Goal: Find specific fact

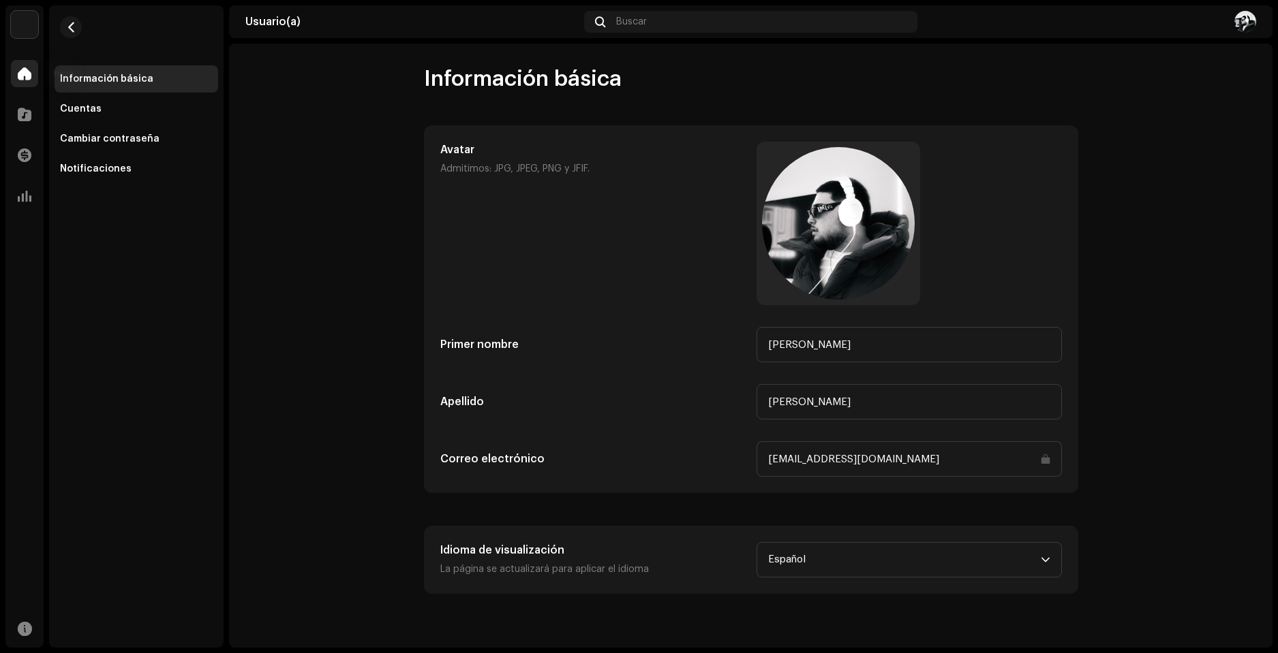
click at [27, 67] on div at bounding box center [24, 73] width 27 height 27
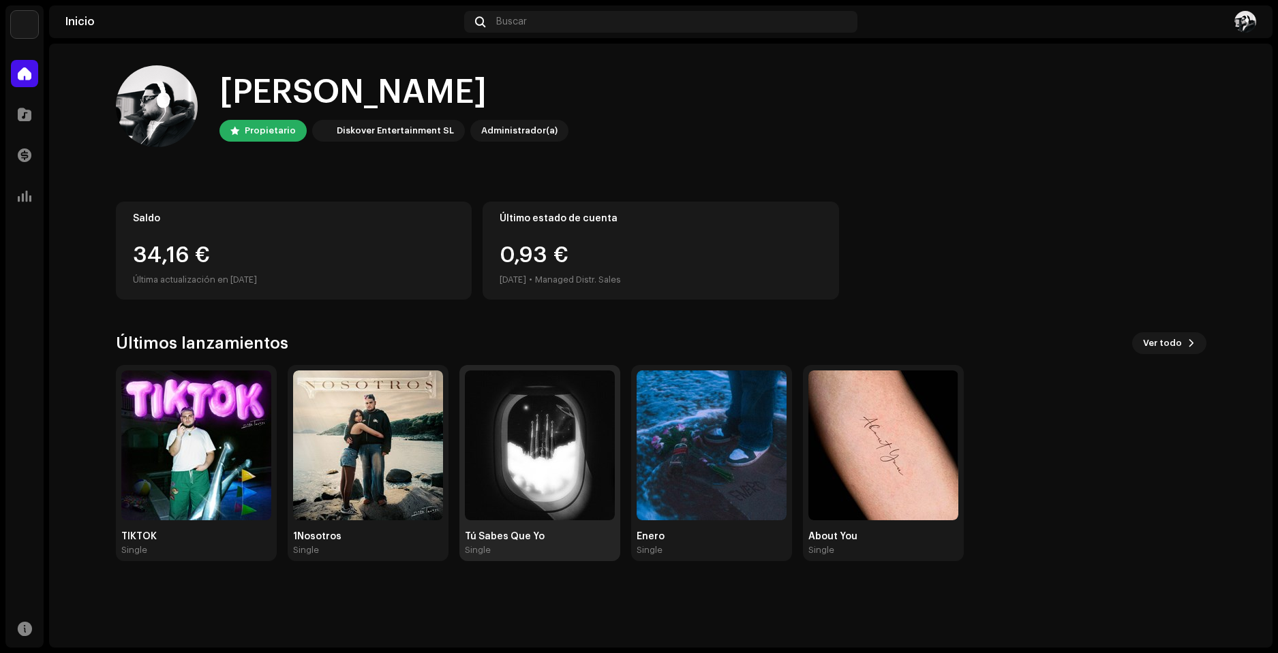
click at [568, 448] on img at bounding box center [540, 446] width 150 height 150
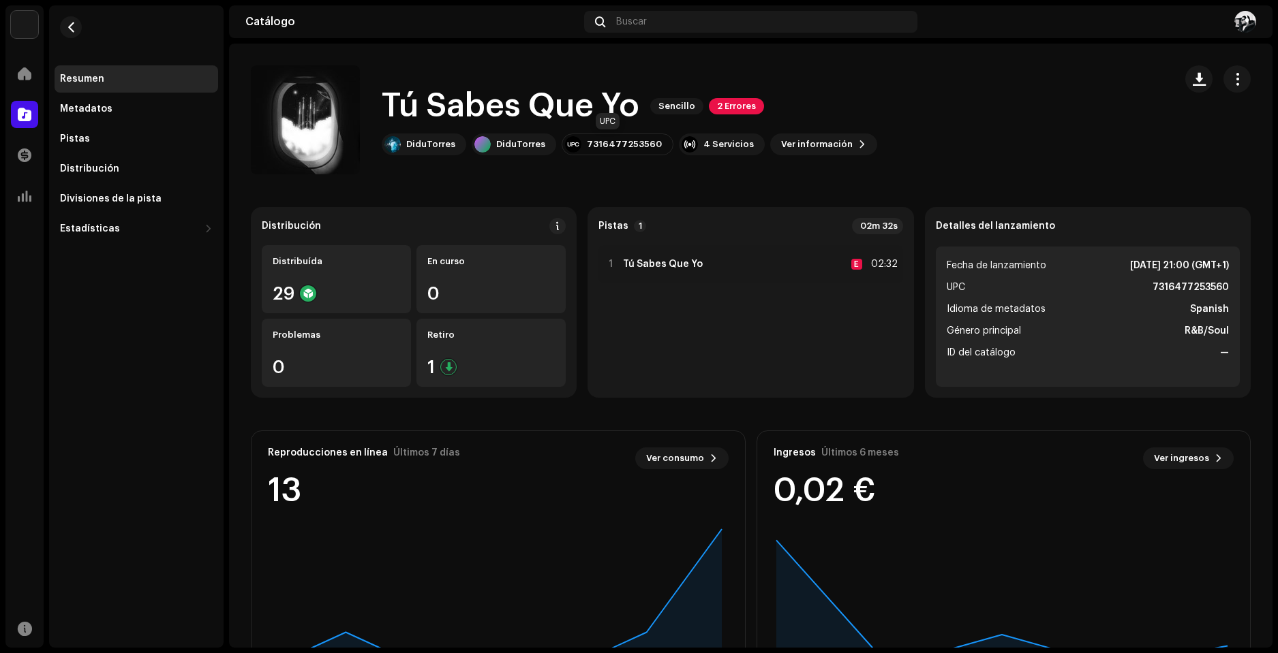
click at [599, 146] on div "7316477253560" at bounding box center [624, 144] width 75 height 11
drag, startPoint x: 580, startPoint y: 149, endPoint x: 647, endPoint y: 148, distance: 66.1
click at [647, 148] on div "7316477253560" at bounding box center [624, 144] width 75 height 11
copy div "7316477253560"
click at [71, 20] on button "button" at bounding box center [71, 27] width 22 height 22
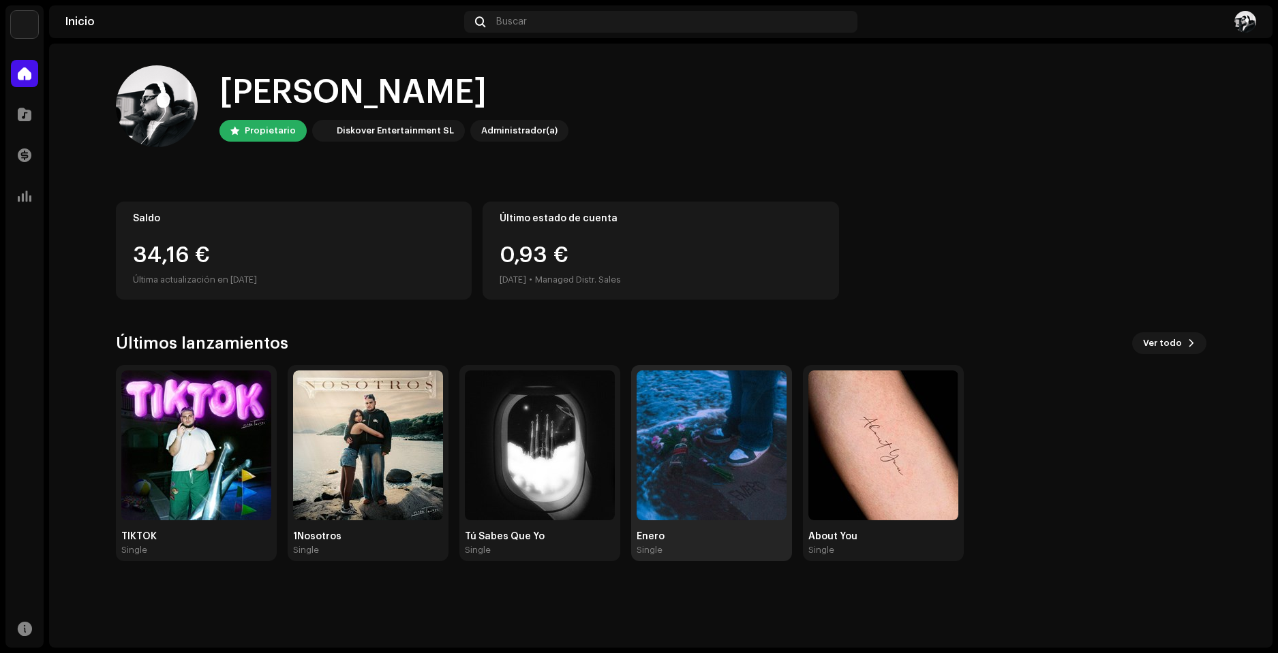
click at [695, 486] on img at bounding box center [711, 446] width 150 height 150
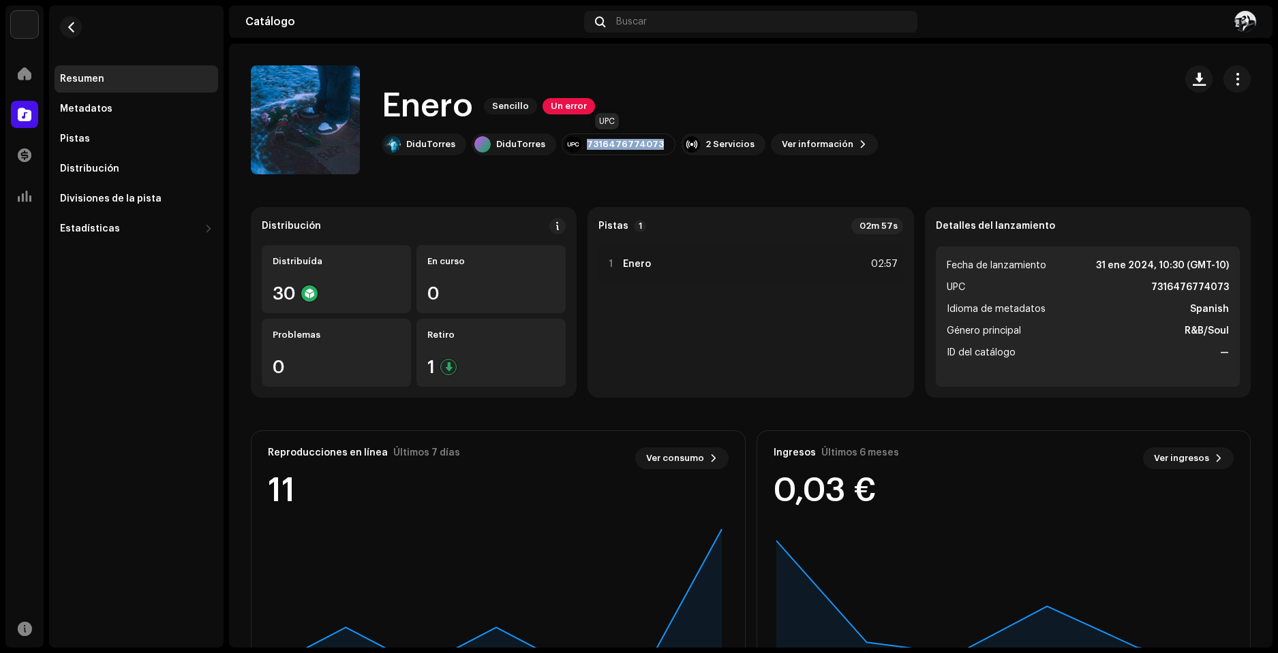
drag, startPoint x: 581, startPoint y: 144, endPoint x: 647, endPoint y: 147, distance: 65.5
click at [647, 147] on div "7316476774073" at bounding box center [625, 144] width 77 height 11
copy div "7316476774073"
